Goal: Register for event/course

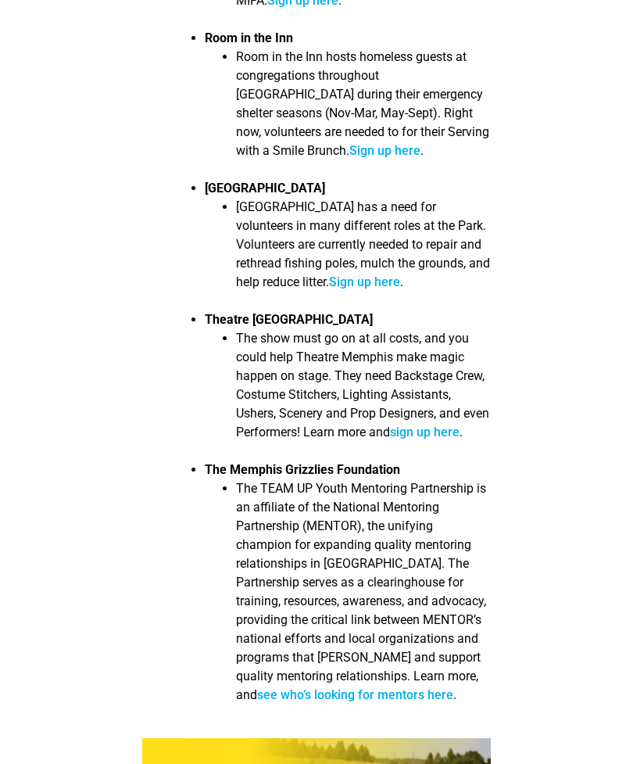
scroll to position [2211, 0]
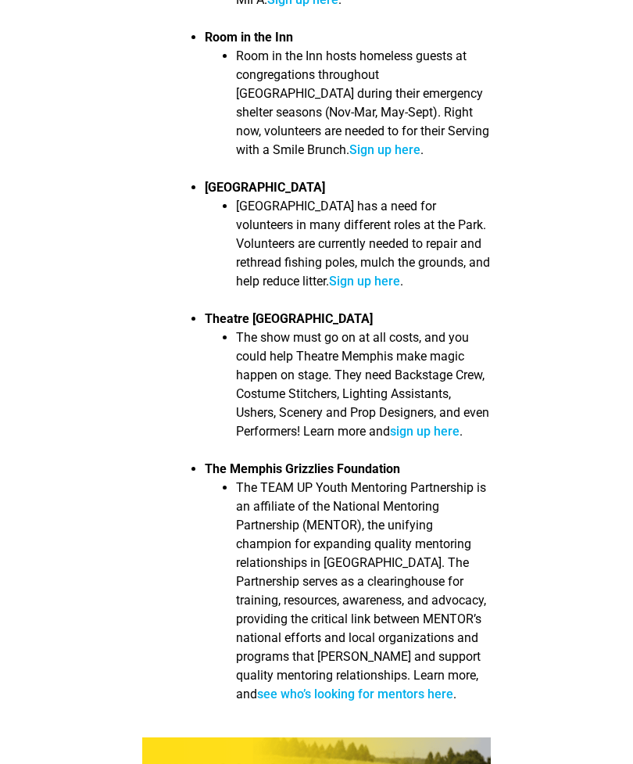
click at [400, 274] on link "Sign up here" at bounding box center [364, 281] width 71 height 15
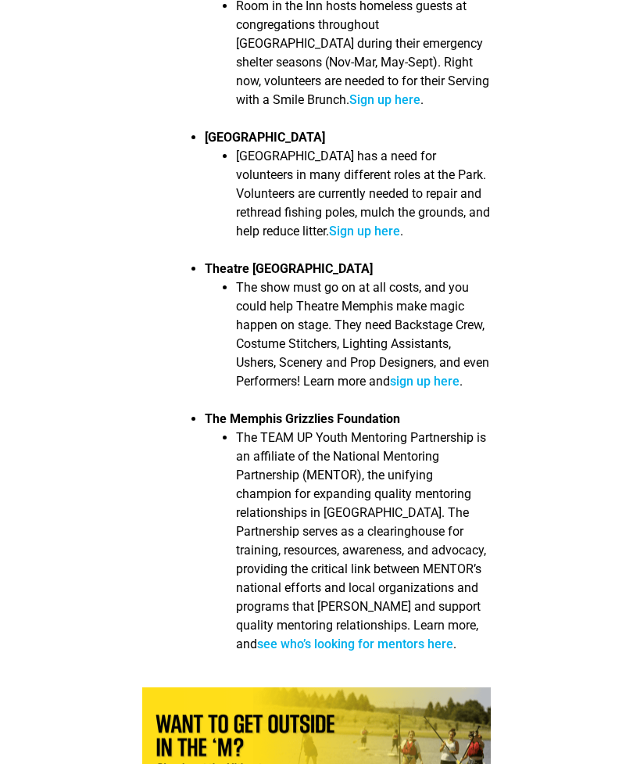
scroll to position [2261, 0]
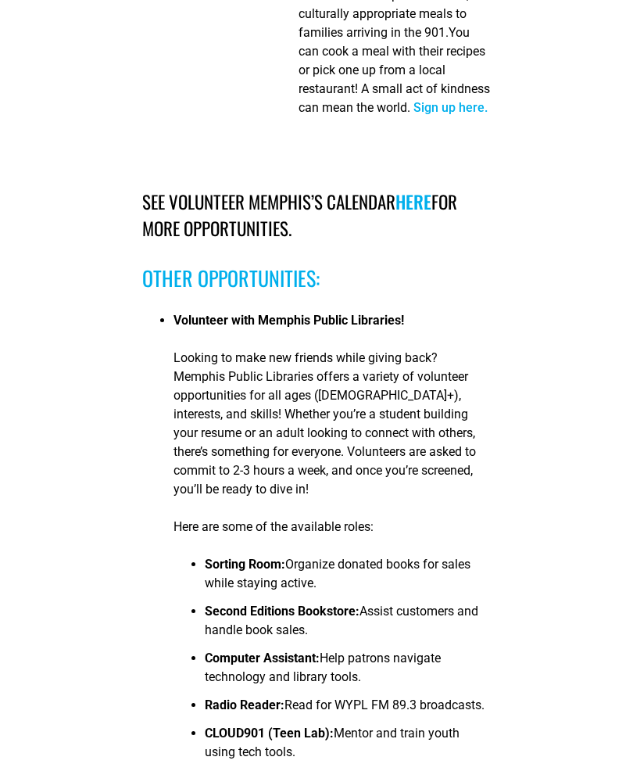
scroll to position [3972, 0]
click at [422, 215] on link "here" at bounding box center [413, 201] width 36 height 27
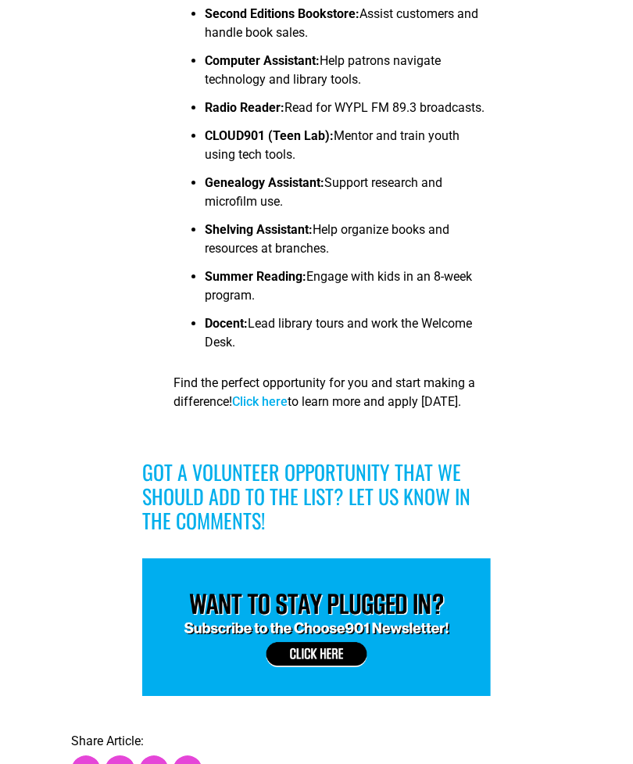
scroll to position [4569, 0]
click at [275, 409] on link "Click here" at bounding box center [259, 401] width 55 height 15
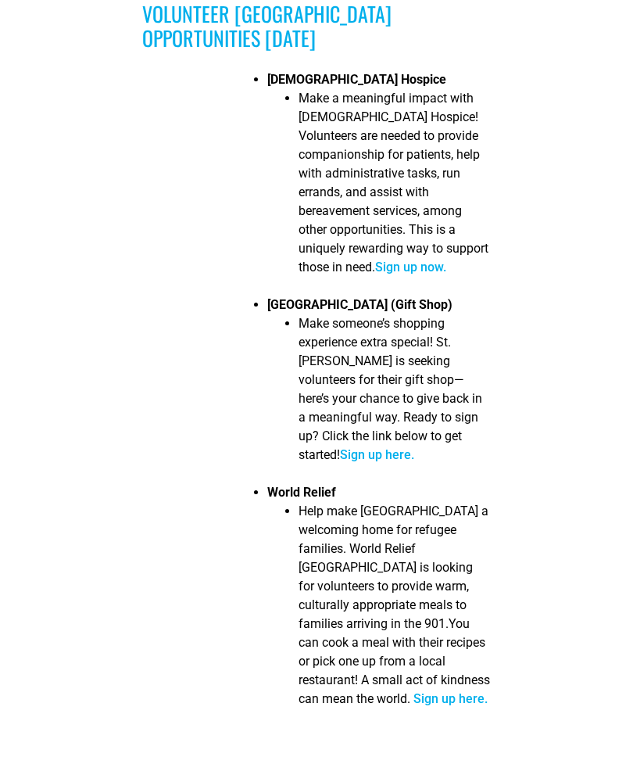
scroll to position [3381, 0]
click at [414, 462] on link "Sign up here." at bounding box center [377, 454] width 74 height 15
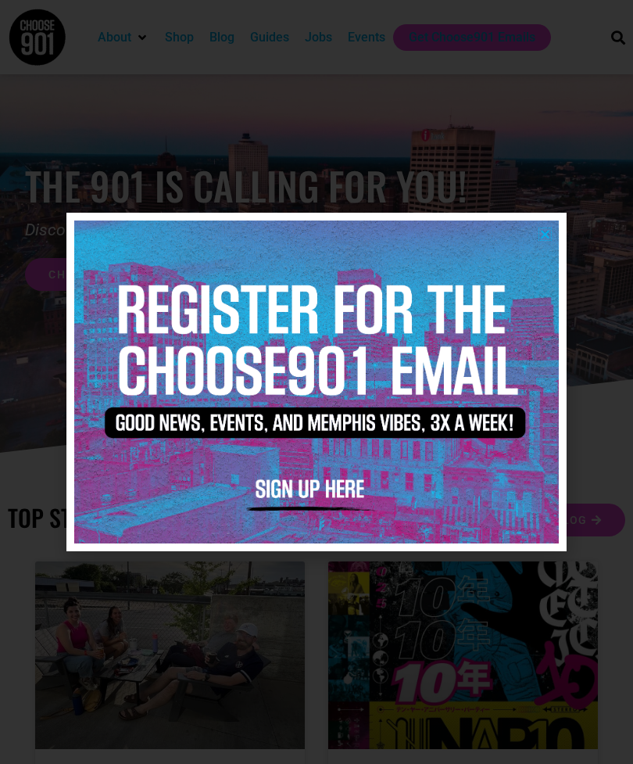
click at [545, 232] on icon "Close" at bounding box center [545, 234] width 12 height 12
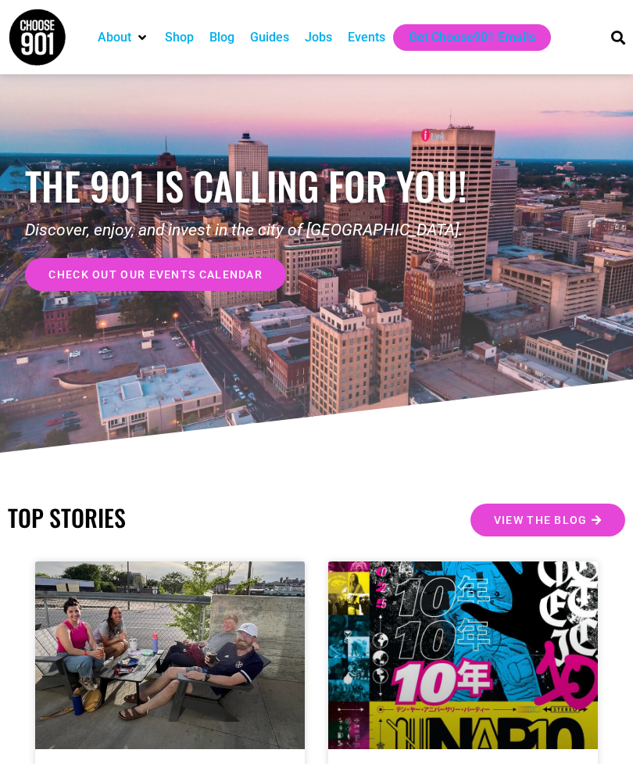
click at [228, 287] on link "check out our events calendar" at bounding box center [155, 274] width 261 height 33
click at [376, 32] on div "Events" at bounding box center [367, 37] width 38 height 19
